Goal: Check status: Check status

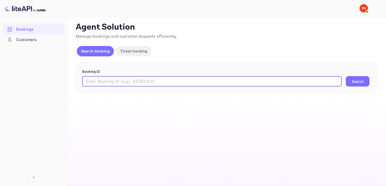
paste input "9958328"
type input "9958328"
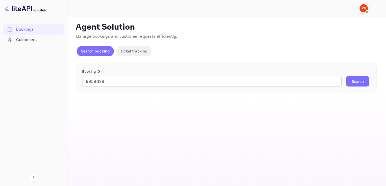
drag, startPoint x: 358, startPoint y: 75, endPoint x: 357, endPoint y: 83, distance: 7.8
click at [358, 76] on form "Booking ID 9958328 ​ Search" at bounding box center [226, 78] width 288 height 18
click at [357, 83] on button "Search" at bounding box center [358, 81] width 24 height 10
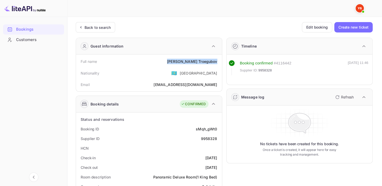
drag, startPoint x: 202, startPoint y: 64, endPoint x: 220, endPoint y: 60, distance: 19.0
click at [217, 61] on div "Full name [PERSON_NAME]" at bounding box center [149, 62] width 142 height 10
copy div "[PERSON_NAME]"
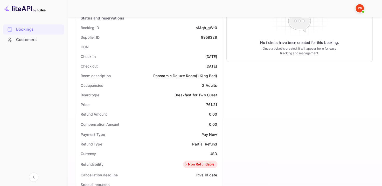
scroll to position [104, 0]
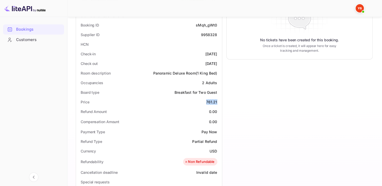
drag, startPoint x: 205, startPoint y: 101, endPoint x: 223, endPoint y: 99, distance: 18.1
click at [221, 101] on div "Status and reservations Booking ID sMqh_gWt0 Supplier ID 9958328 HCN Check-in […" at bounding box center [149, 162] width 146 height 306
copy div "761.21"
